Goal: Find specific page/section: Find specific page/section

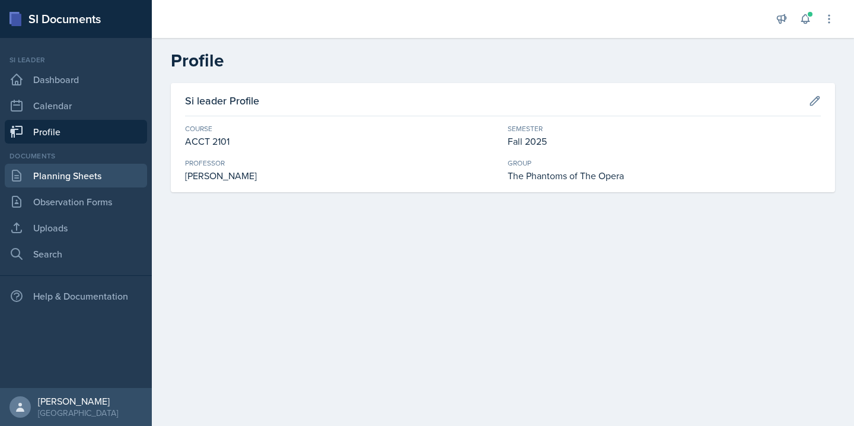
click at [82, 181] on link "Planning Sheets" at bounding box center [76, 176] width 142 height 24
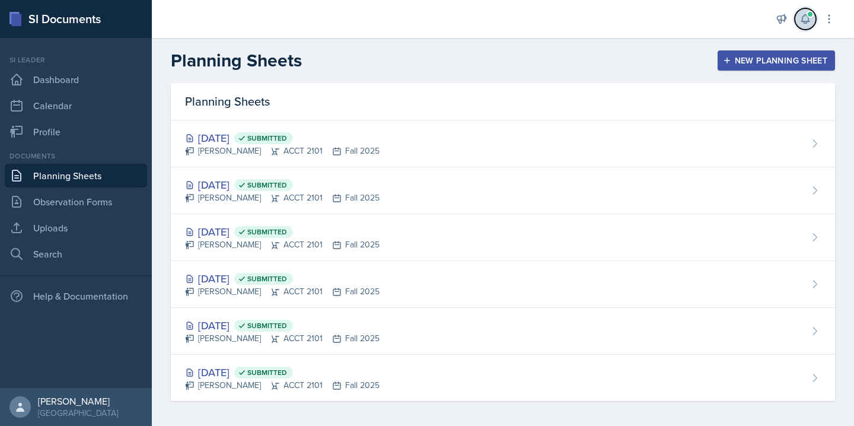
click at [809, 19] on icon at bounding box center [806, 19] width 12 height 12
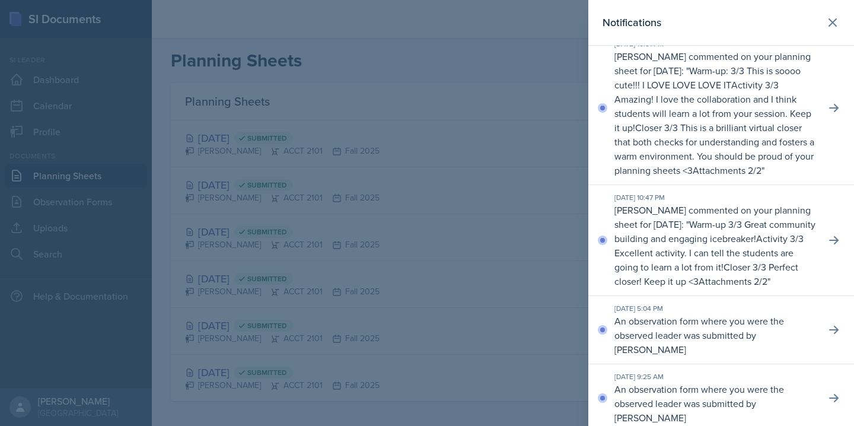
scroll to position [98, 0]
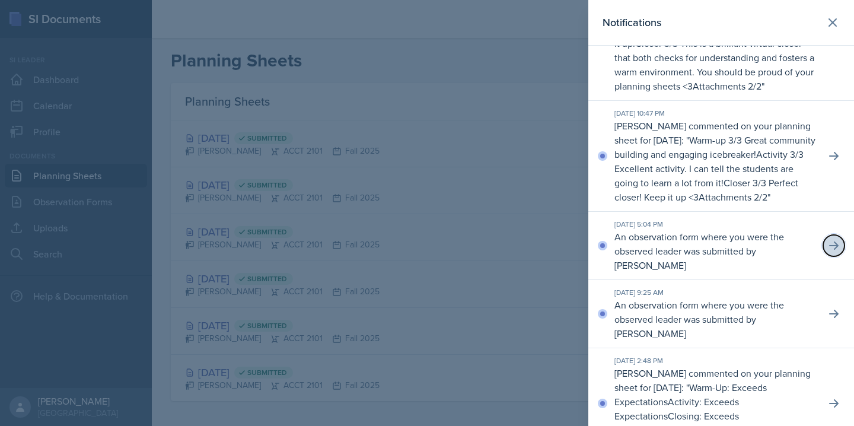
click at [837, 250] on icon at bounding box center [833, 245] width 9 height 8
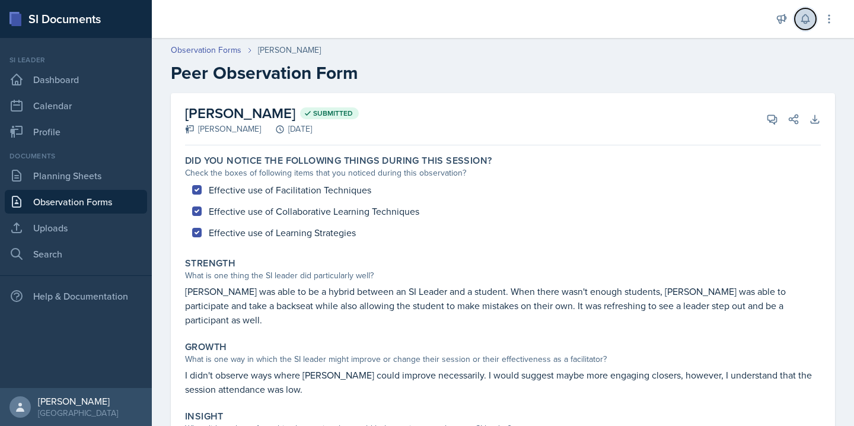
click at [804, 22] on icon at bounding box center [805, 19] width 8 height 9
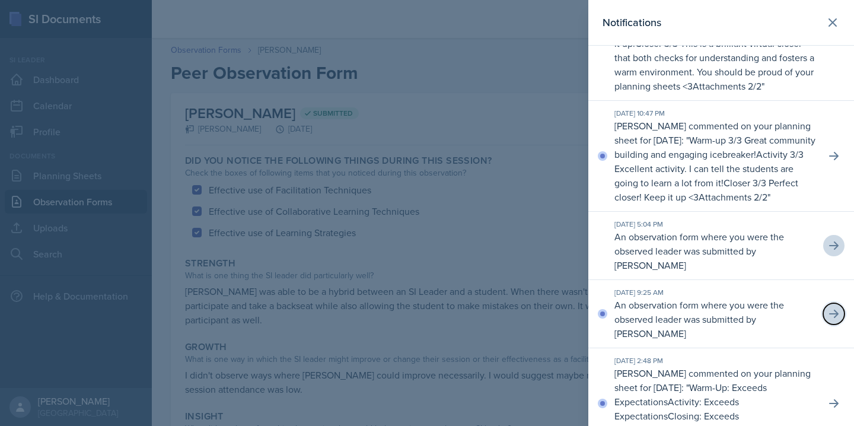
click at [833, 320] on icon at bounding box center [834, 314] width 12 height 12
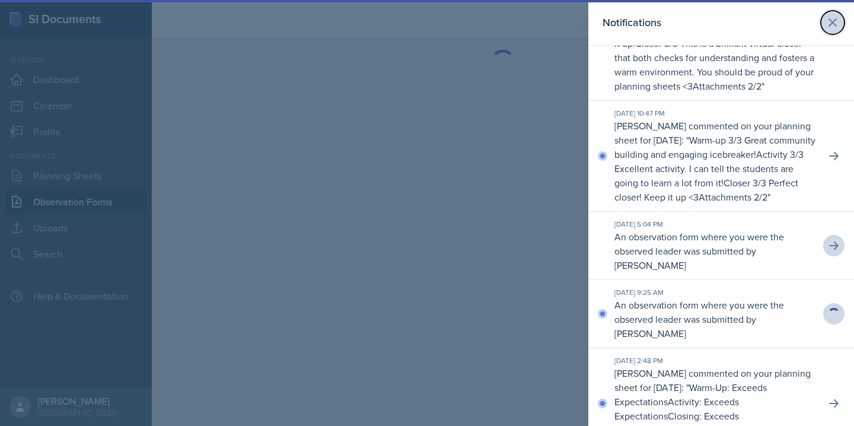
click at [833, 21] on icon at bounding box center [832, 22] width 7 height 7
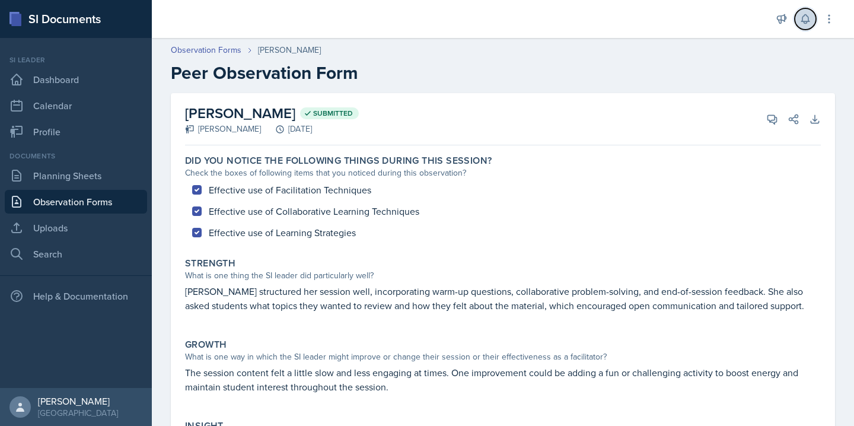
click at [804, 21] on icon at bounding box center [805, 19] width 8 height 9
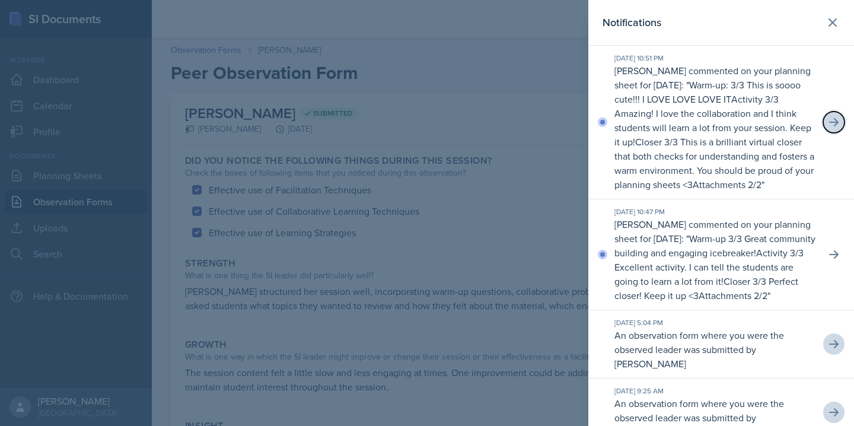
click at [839, 126] on icon at bounding box center [834, 122] width 12 height 12
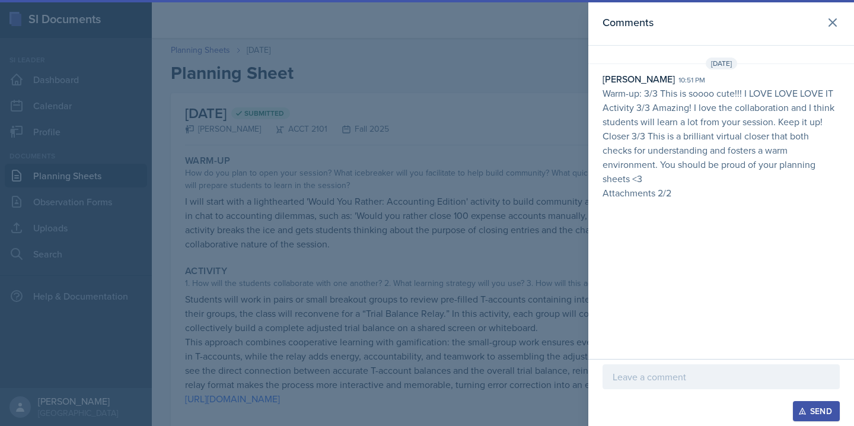
click at [491, 173] on div at bounding box center [427, 213] width 854 height 426
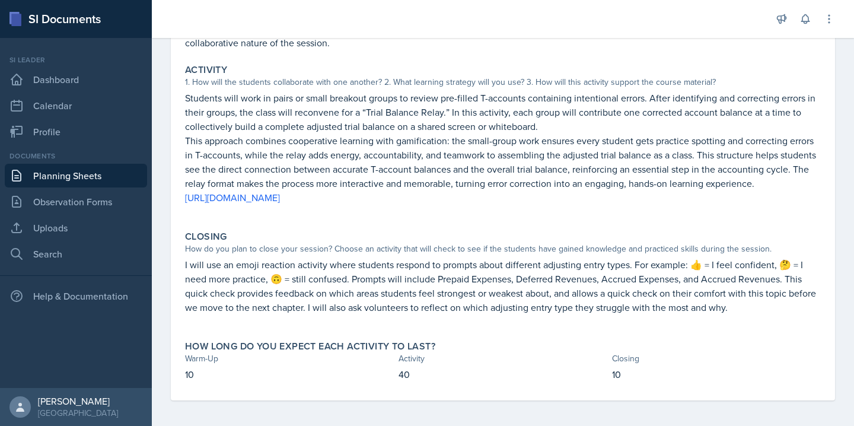
scroll to position [199, 0]
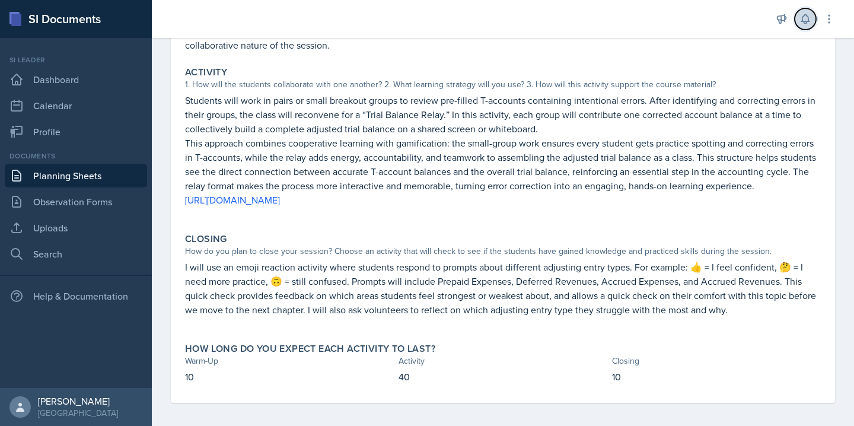
click at [802, 15] on icon at bounding box center [806, 19] width 12 height 12
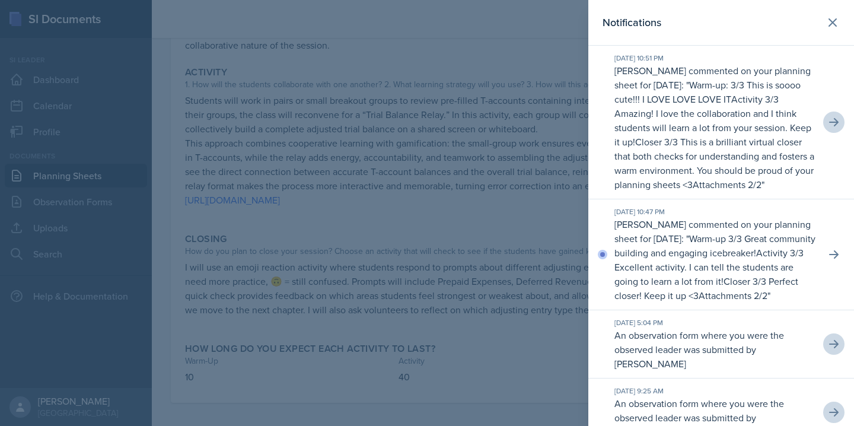
click at [518, 158] on div at bounding box center [427, 213] width 854 height 426
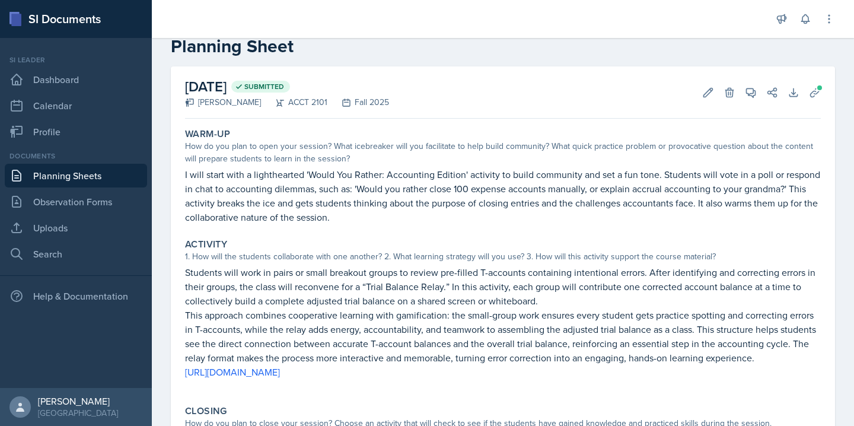
scroll to position [0, 0]
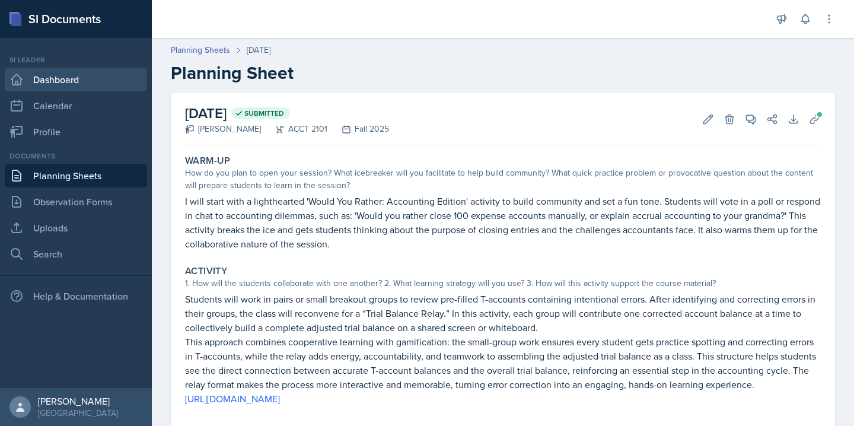
click at [83, 85] on link "Dashboard" at bounding box center [76, 80] width 142 height 24
